Goal: Information Seeking & Learning: Learn about a topic

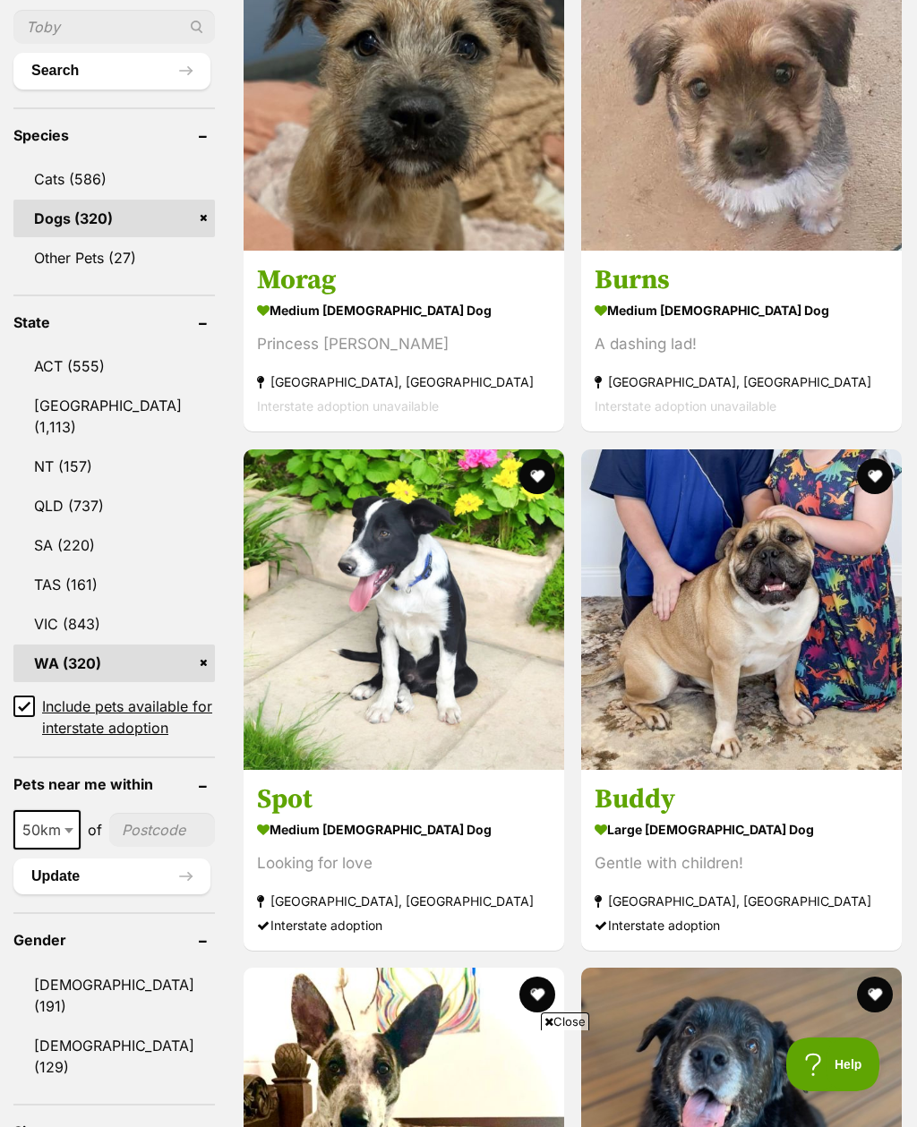
click at [46, 645] on link "WA (320)" at bounding box center [113, 664] width 201 height 38
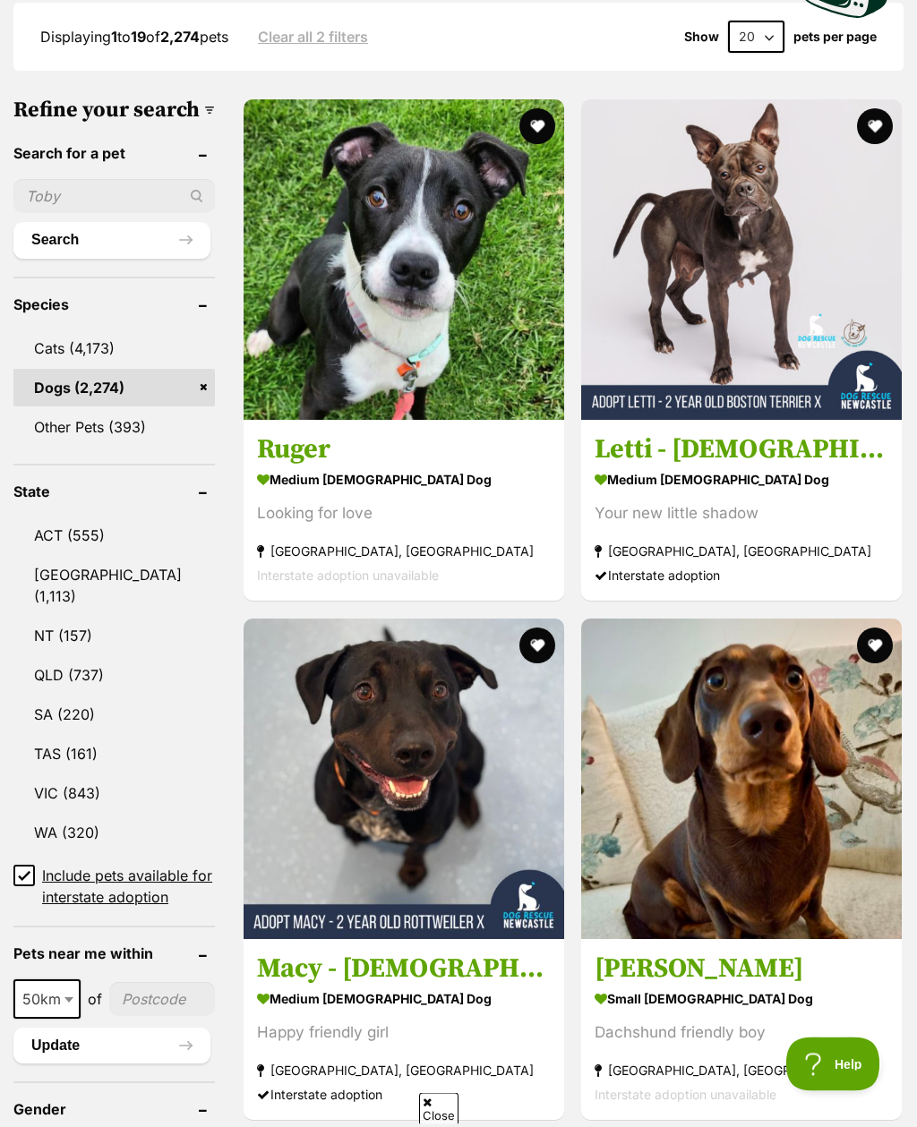
scroll to position [872, 0]
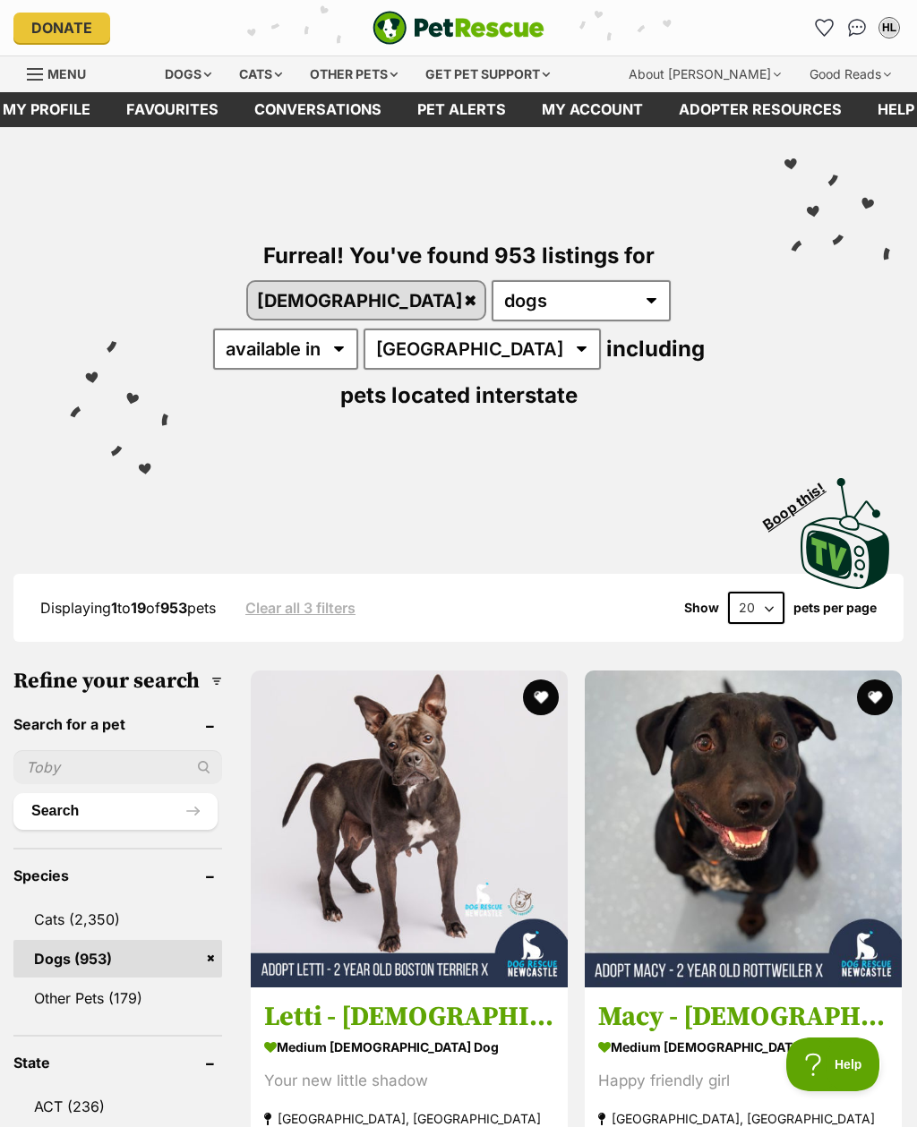
click at [754, 592] on select "20 40 60" at bounding box center [756, 608] width 56 height 32
select select "60"
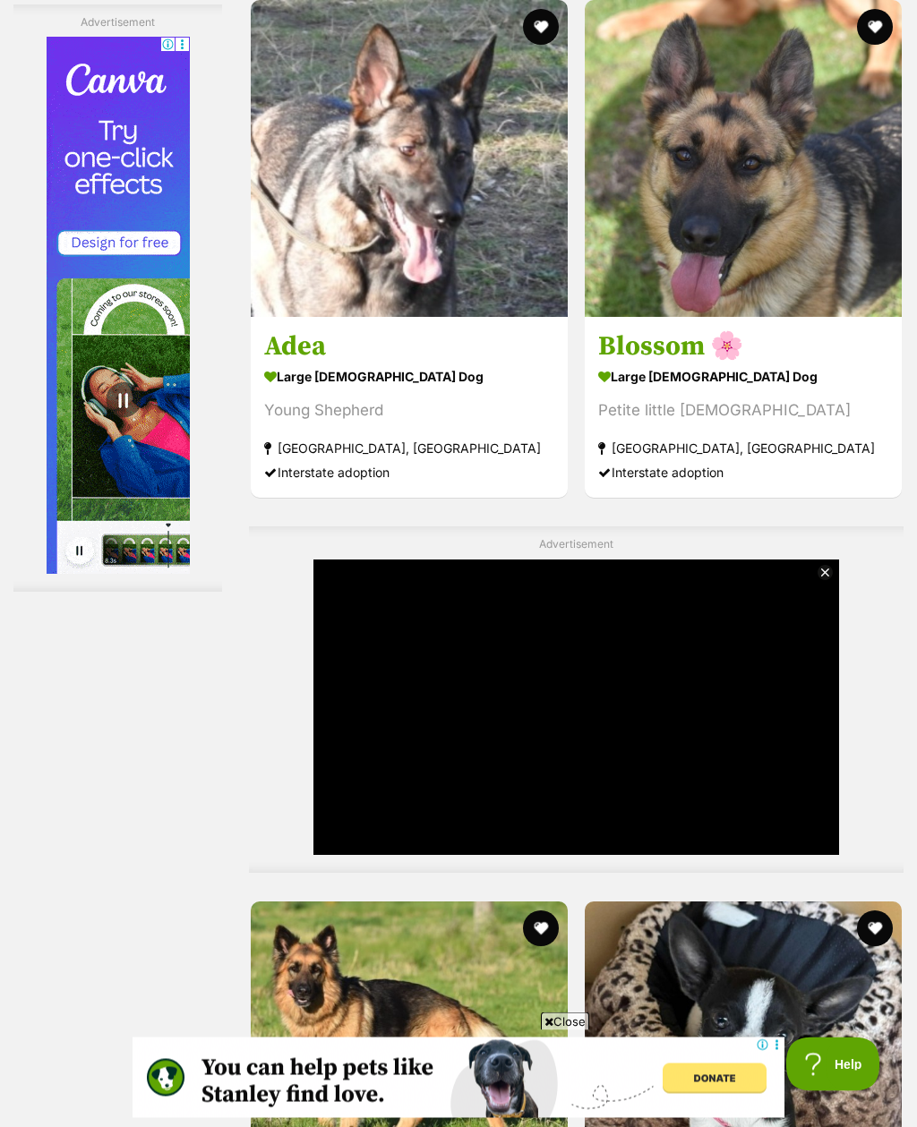
scroll to position [11211, 0]
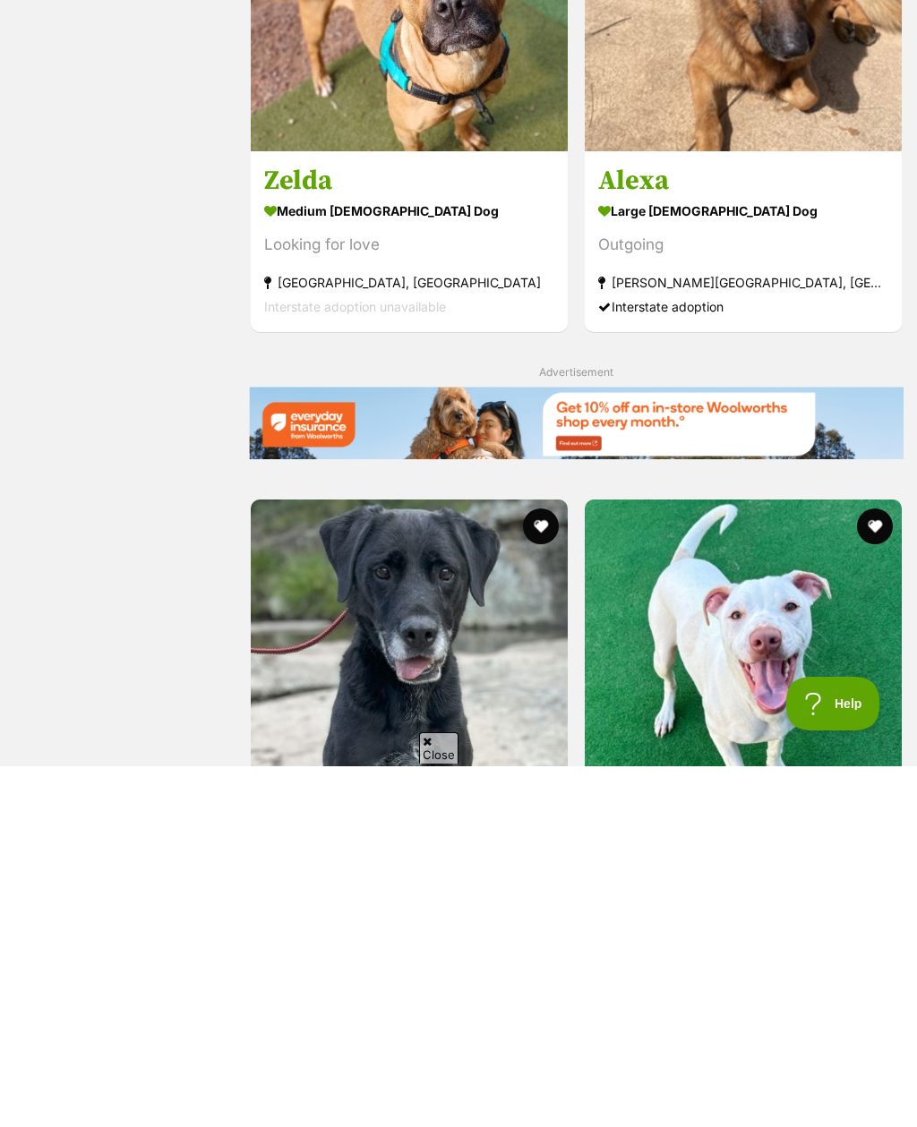
scroll to position [3223, 0]
